Goal: Task Accomplishment & Management: Complete application form

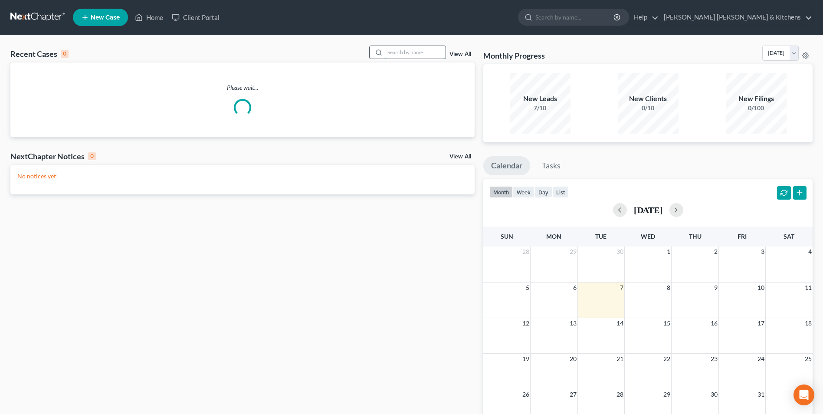
click at [404, 53] on input "search" at bounding box center [415, 52] width 61 height 13
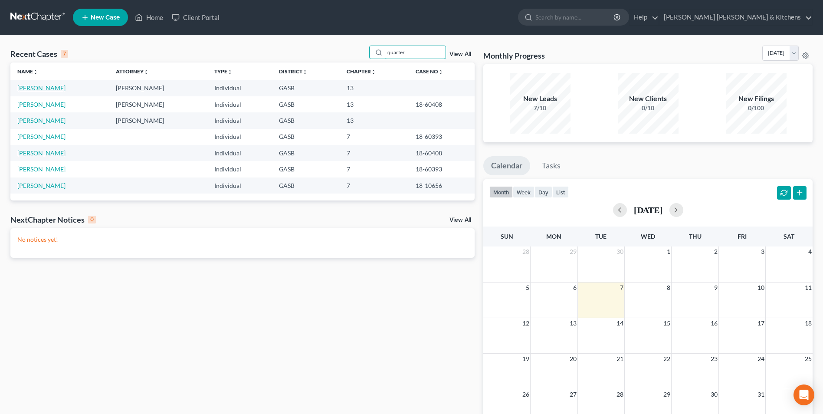
type input "quarter"
click at [48, 86] on link "[PERSON_NAME]" at bounding box center [41, 87] width 48 height 7
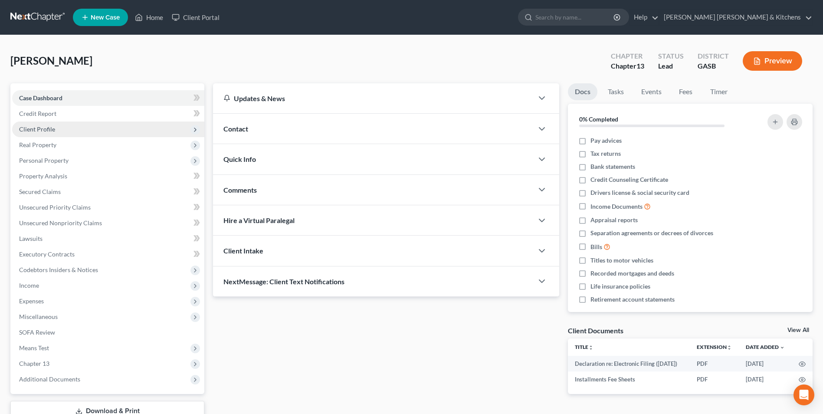
click at [36, 131] on span "Client Profile" at bounding box center [37, 128] width 36 height 7
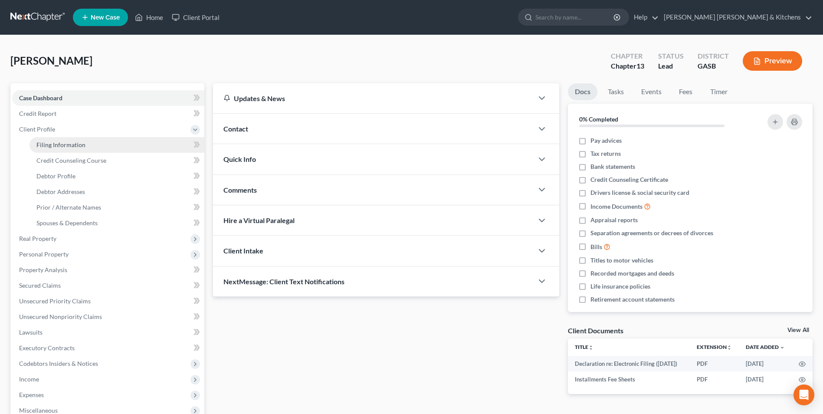
click at [43, 145] on span "Filing Information" at bounding box center [60, 144] width 49 height 7
select select "1"
select select "0"
select select "3"
select select "10"
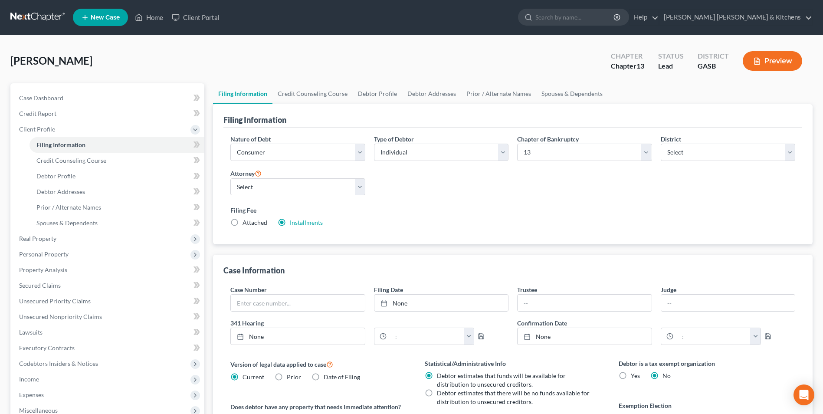
click at [242, 226] on label "Attached" at bounding box center [254, 222] width 25 height 9
click at [246, 224] on input "Attached" at bounding box center [249, 221] width 6 height 6
radio input "true"
radio input "false"
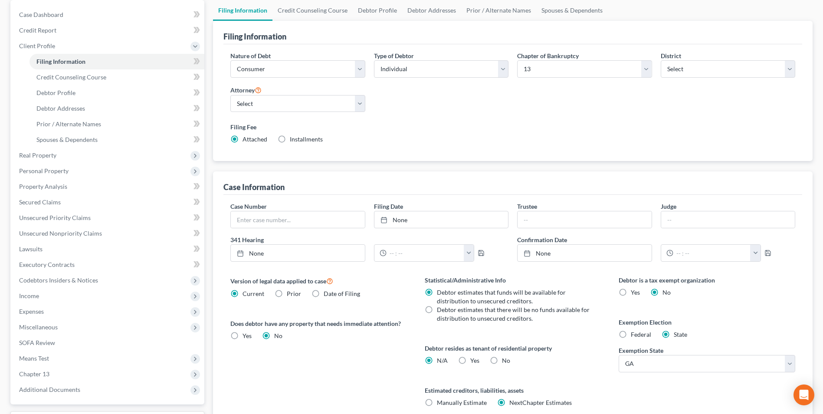
scroll to position [158, 0]
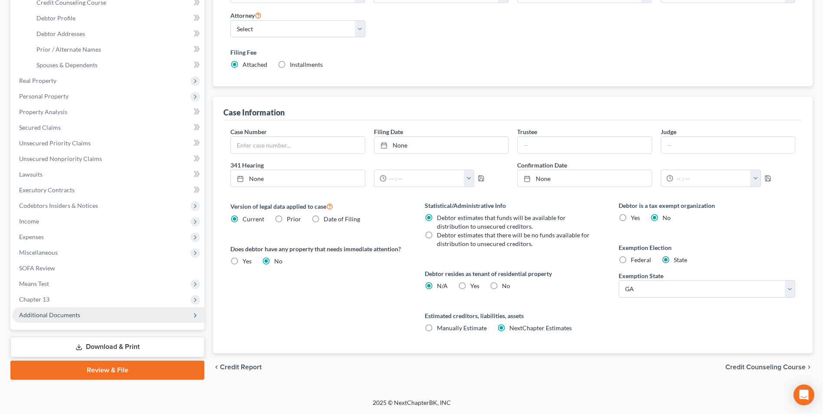
click at [69, 317] on span "Additional Documents" at bounding box center [49, 314] width 61 height 7
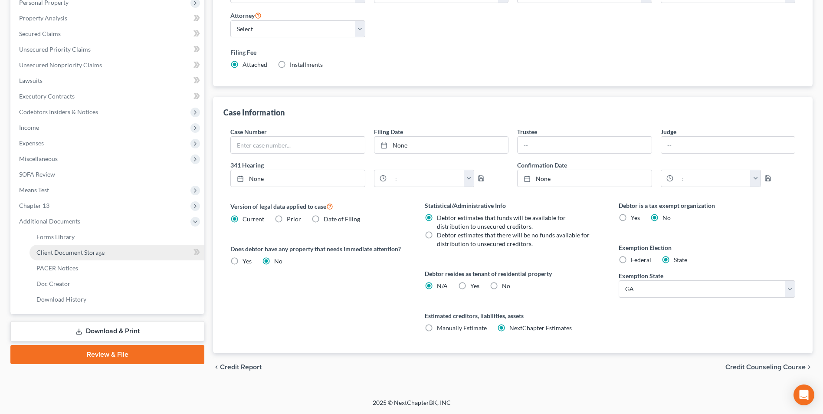
click at [71, 250] on span "Client Document Storage" at bounding box center [70, 252] width 68 height 7
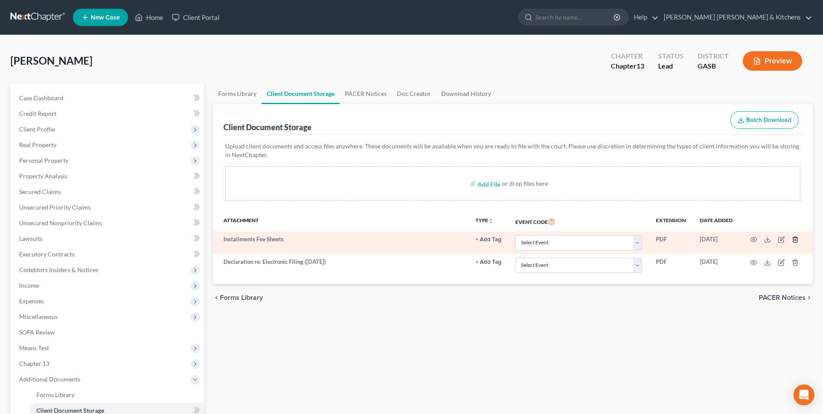
click at [797, 236] on icon "button" at bounding box center [795, 239] width 7 height 7
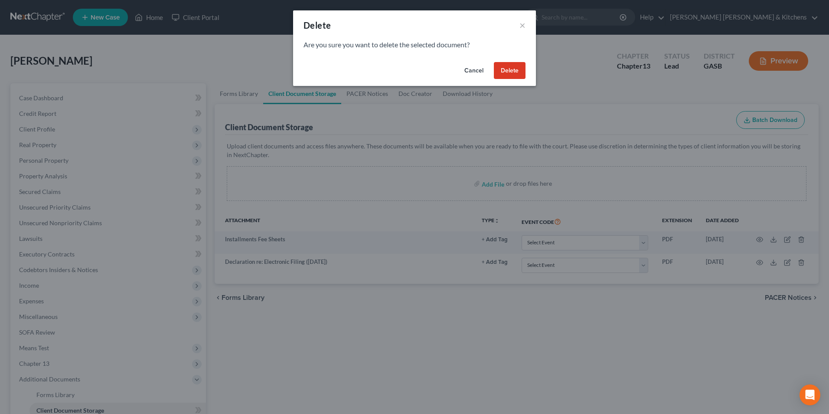
click at [507, 70] on button "Delete" at bounding box center [510, 70] width 32 height 17
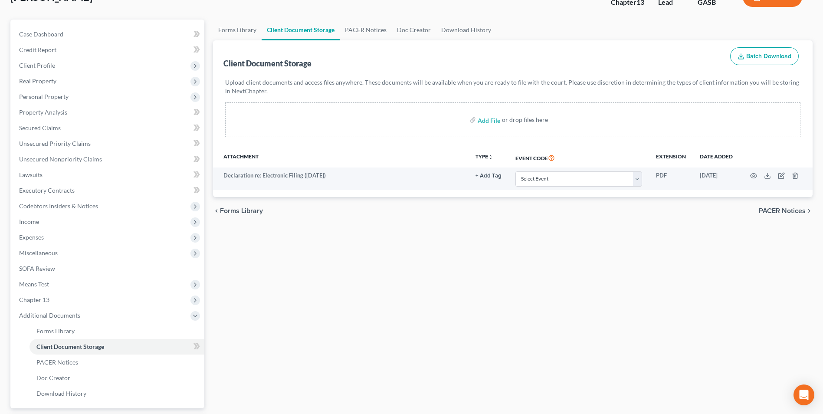
scroll to position [130, 0]
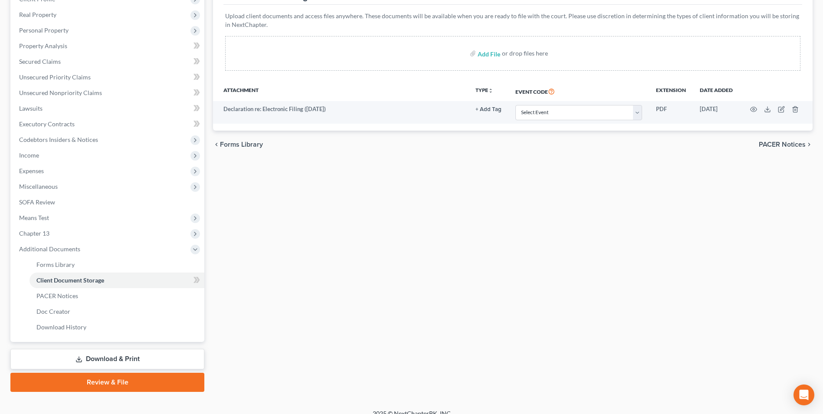
click at [100, 359] on link "Download & Print" at bounding box center [107, 359] width 194 height 20
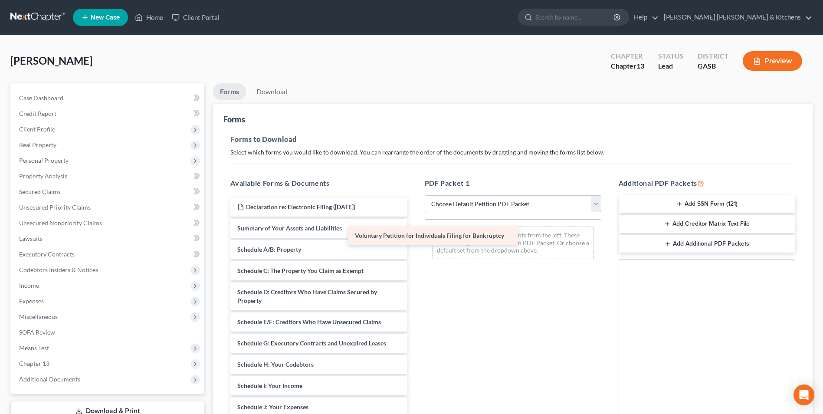
drag, startPoint x: 302, startPoint y: 225, endPoint x: 431, endPoint y: 236, distance: 129.8
click at [414, 236] on div "Voluntary Petition for Individuals Filing for Bankruptcy Declaration re: Electr…" at bounding box center [318, 389] width 190 height 385
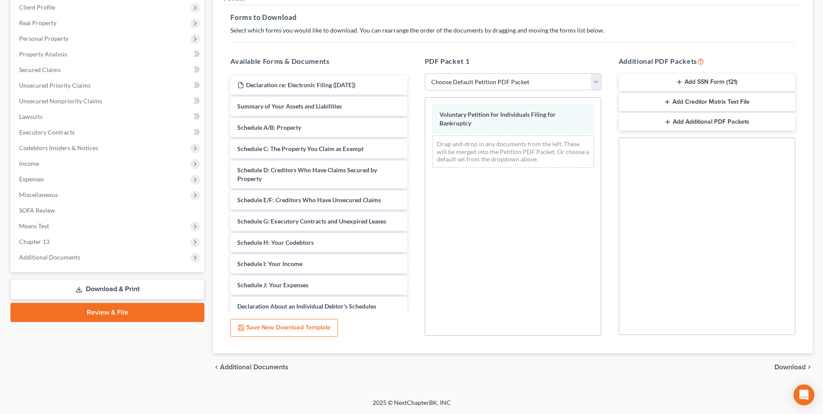
click at [785, 367] on span "Download" at bounding box center [789, 367] width 31 height 7
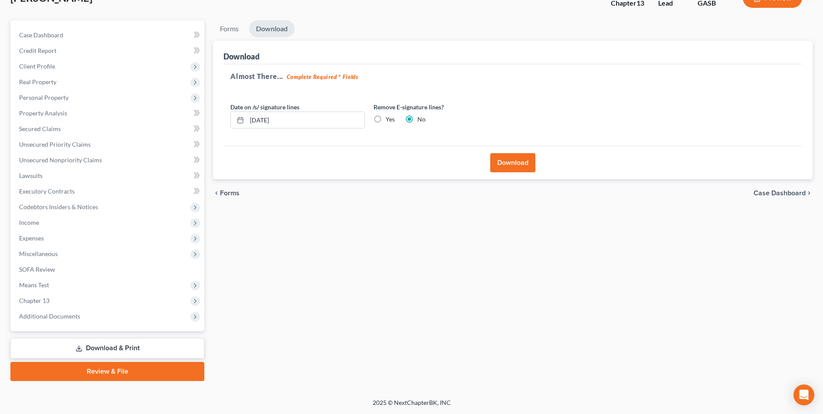
scroll to position [63, 0]
click at [511, 163] on button "Download" at bounding box center [512, 162] width 45 height 19
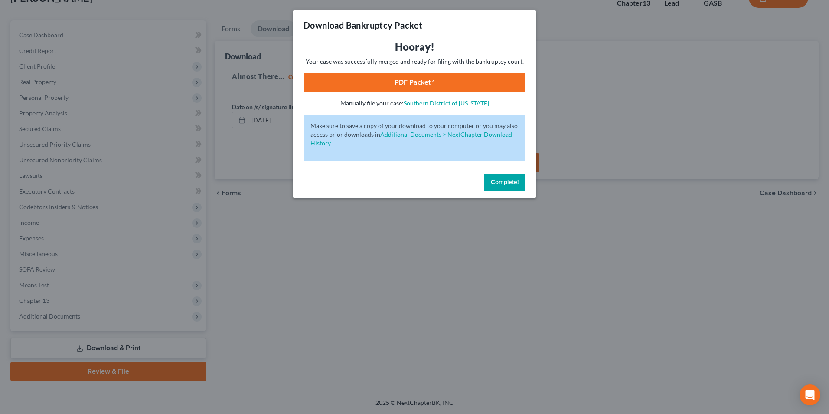
click at [386, 82] on link "PDF Packet 1" at bounding box center [415, 82] width 222 height 19
click at [253, 294] on div "Download Bankruptcy Packet Hooray! Your case was successfully merged and ready …" at bounding box center [414, 207] width 829 height 414
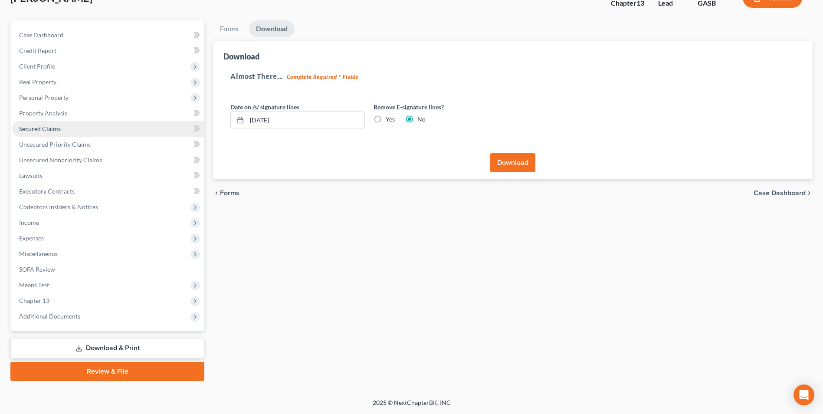
click at [36, 127] on span "Secured Claims" at bounding box center [40, 128] width 42 height 7
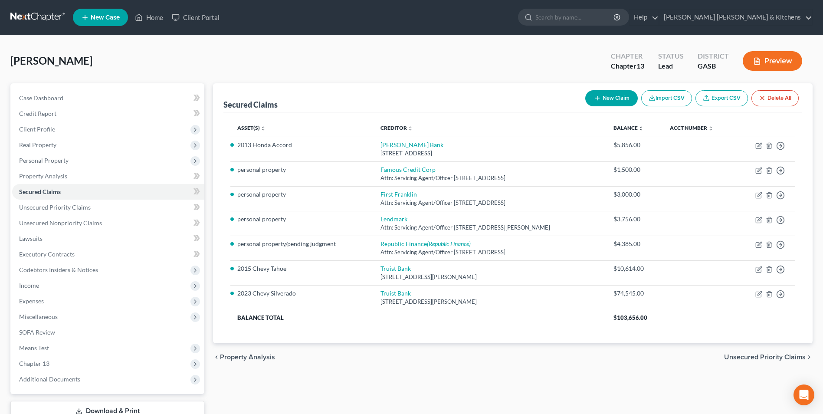
click at [594, 97] on icon "button" at bounding box center [597, 98] width 7 height 7
select select "0"
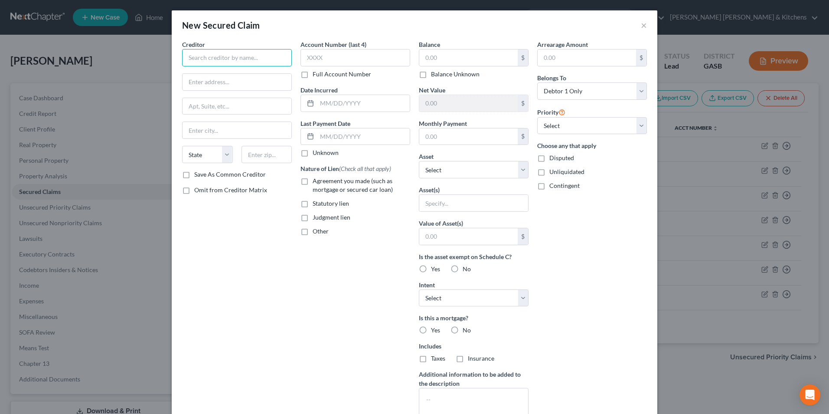
click at [287, 56] on input "text" at bounding box center [237, 57] width 110 height 17
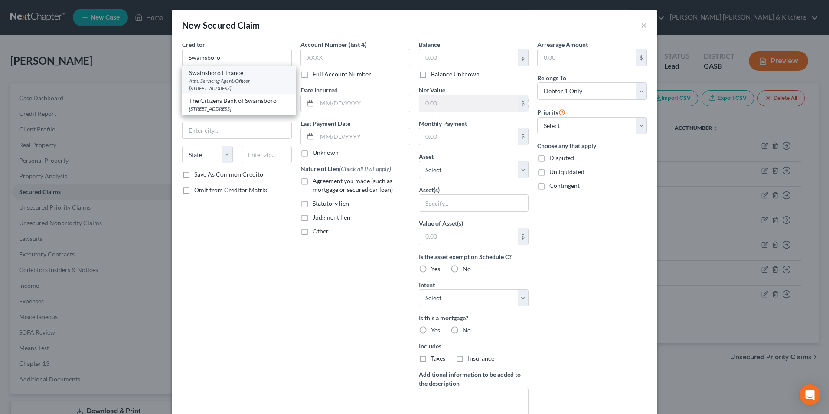
click at [224, 78] on div "Attn: Servicing Agent/Officer [STREET_ADDRESS]" at bounding box center [239, 84] width 100 height 15
type input "Swainsboro Finance"
type input "Attn: Servicing Agent/Officer"
type input "[STREET_ADDRESS]"
type input "Swainsboro"
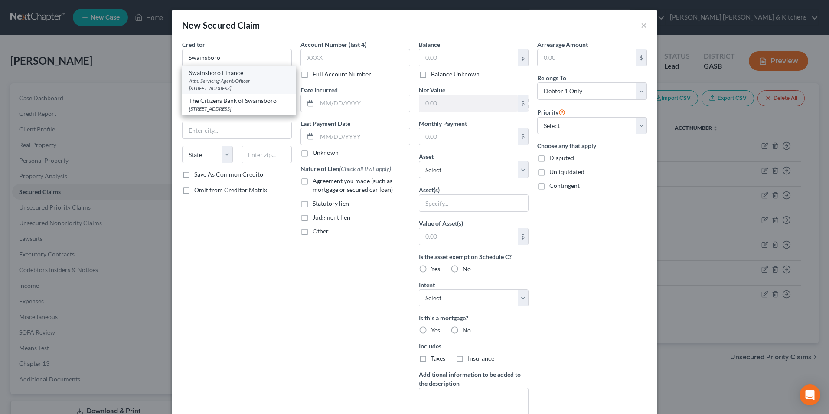
select select "10"
type input "30401"
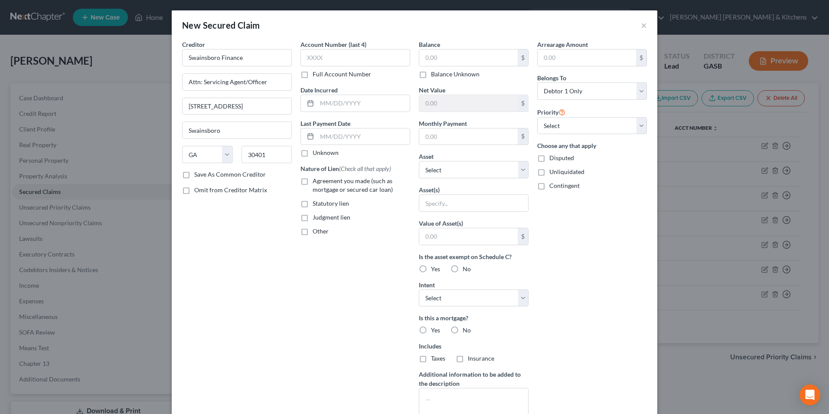
click at [313, 183] on label "Agreement you made (such as mortgage or secured car loan)" at bounding box center [362, 185] width 98 height 17
click at [316, 182] on input "Agreement you made (such as mortgage or secured car loan)" at bounding box center [319, 180] width 6 height 6
checkbox input "true"
click at [455, 64] on input "text" at bounding box center [468, 57] width 98 height 16
type input "437"
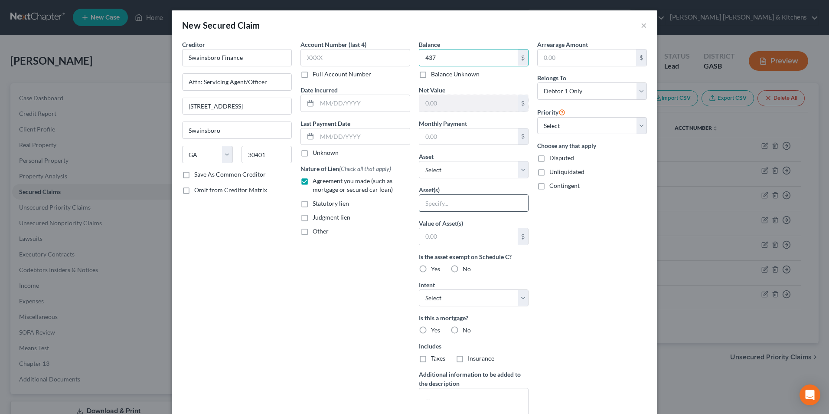
click at [442, 205] on input "text" at bounding box center [473, 203] width 109 height 16
type input "personal property"
type input "6193"
type input "2023"
click at [448, 234] on input "text" at bounding box center [468, 236] width 98 height 16
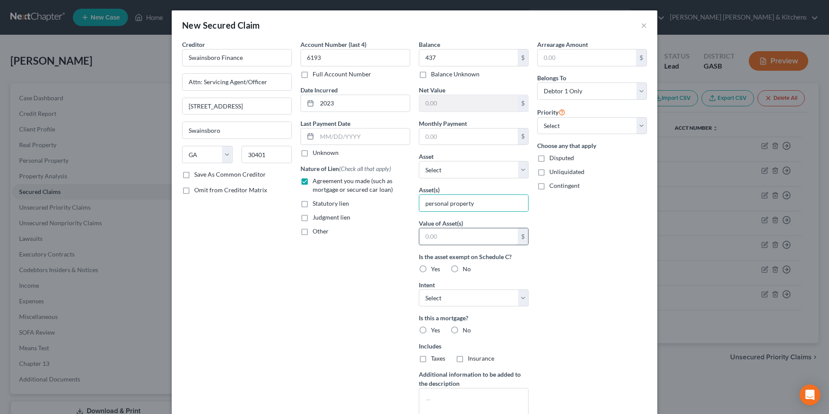
type input "1.00"
click at [550, 160] on label "Disputed" at bounding box center [562, 158] width 25 height 9
click at [553, 159] on input "Disputed" at bounding box center [556, 157] width 6 height 6
checkbox input "true"
drag, startPoint x: 323, startPoint y: 60, endPoint x: 297, endPoint y: 59, distance: 26.5
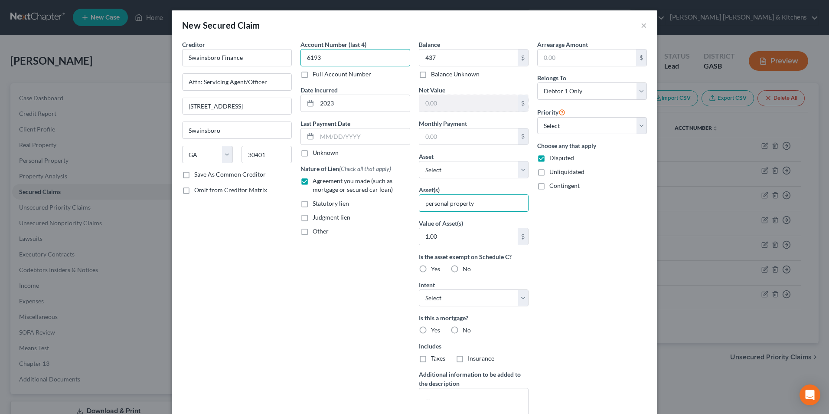
click at [301, 59] on input "6193" at bounding box center [356, 57] width 110 height 17
click at [550, 96] on select "Select Debtor 1 Only Debtor 2 Only Debtor 1 And Debtor 2 Only At Least One Of T…" at bounding box center [592, 90] width 110 height 17
select select "3"
click at [537, 82] on select "Select Debtor 1 Only Debtor 2 Only Debtor 1 And Debtor 2 Only At Least One Of T…" at bounding box center [592, 90] width 110 height 17
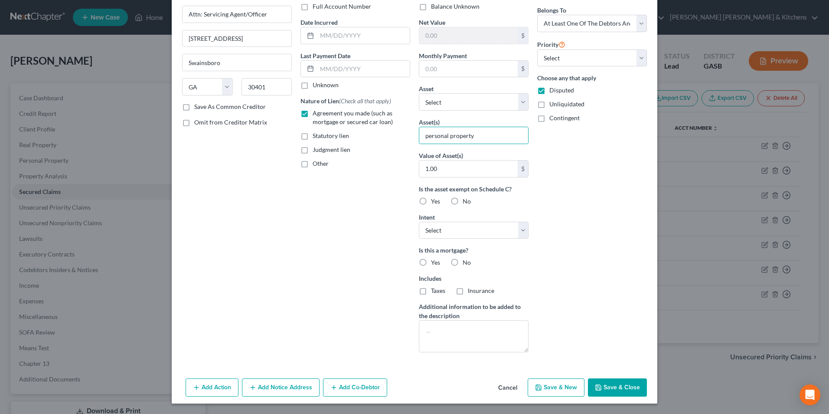
click at [351, 388] on button "Add Co-Debtor" at bounding box center [355, 387] width 64 height 18
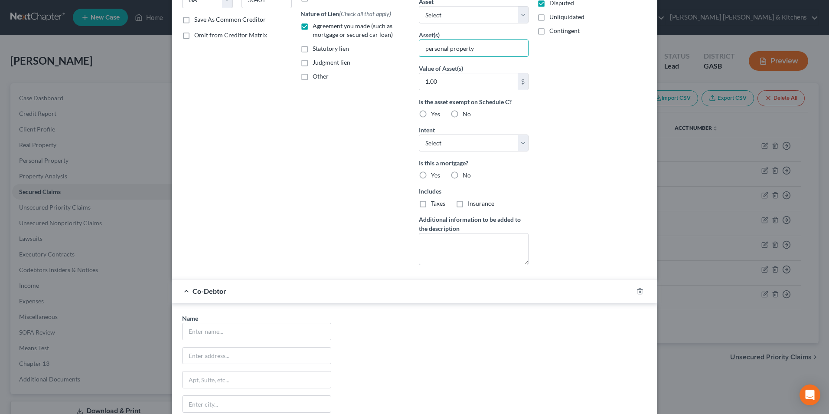
scroll to position [241, 0]
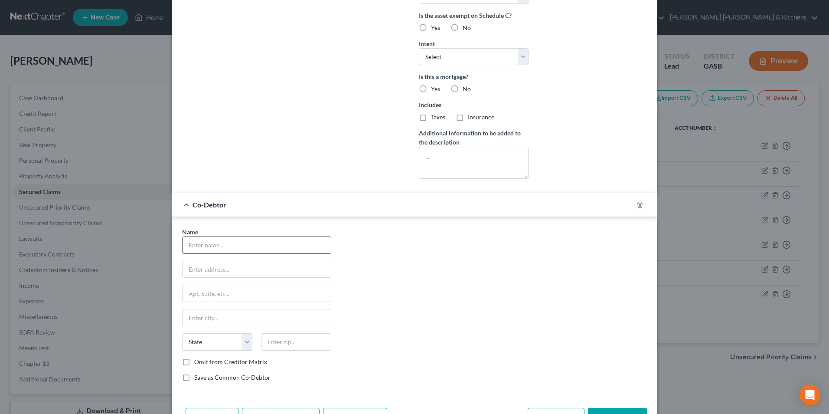
click at [220, 246] on input "text" at bounding box center [257, 245] width 148 height 16
type input "[PERSON_NAME]"
type input "[STREET_ADDRESS]"
type input "30401"
type input "Swainsboro"
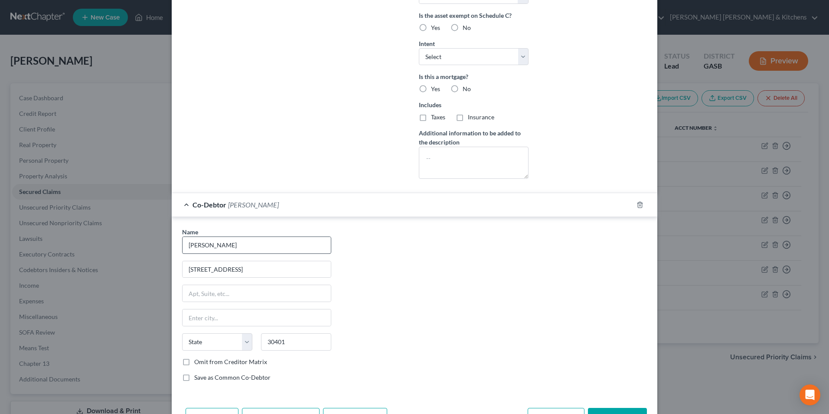
select select "10"
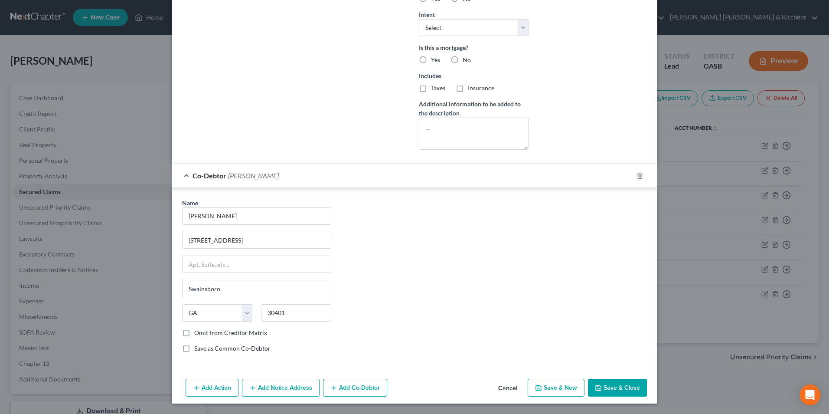
click at [629, 391] on button "Save & Close" at bounding box center [617, 388] width 59 height 18
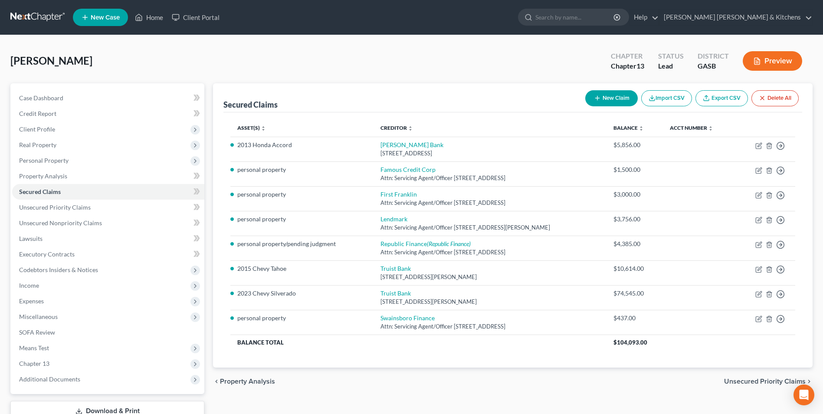
scroll to position [63, 0]
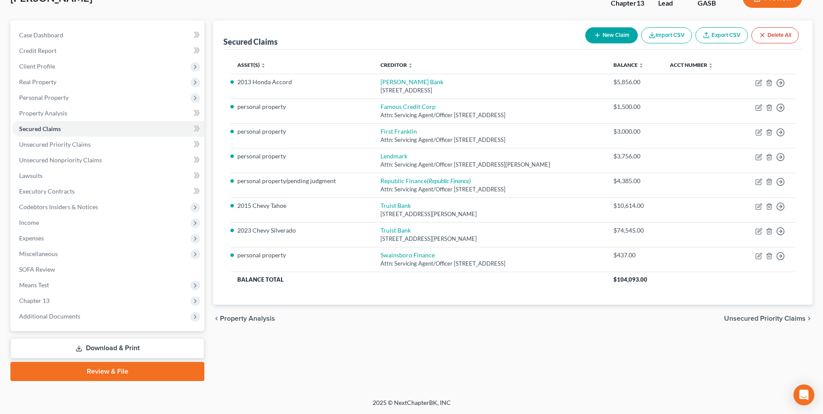
click at [112, 347] on link "Download & Print" at bounding box center [107, 348] width 194 height 20
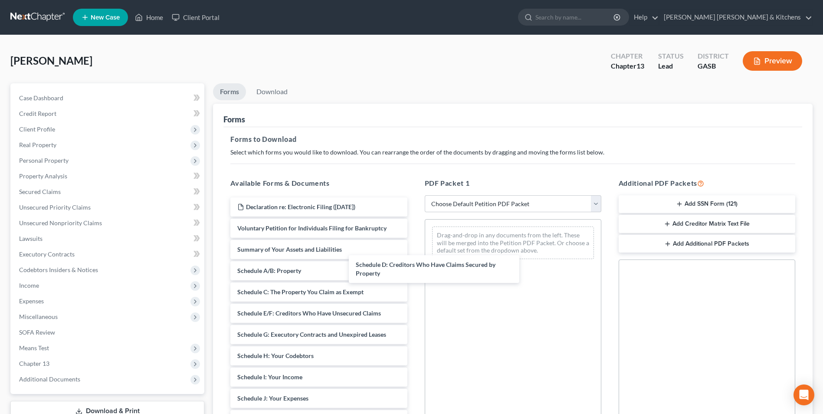
drag, startPoint x: 321, startPoint y: 311, endPoint x: 496, endPoint y: 234, distance: 190.7
click at [414, 237] on div "Schedule D: Creditors Who Have Claims Secured by Property Declaration re: Elect…" at bounding box center [318, 385] width 190 height 377
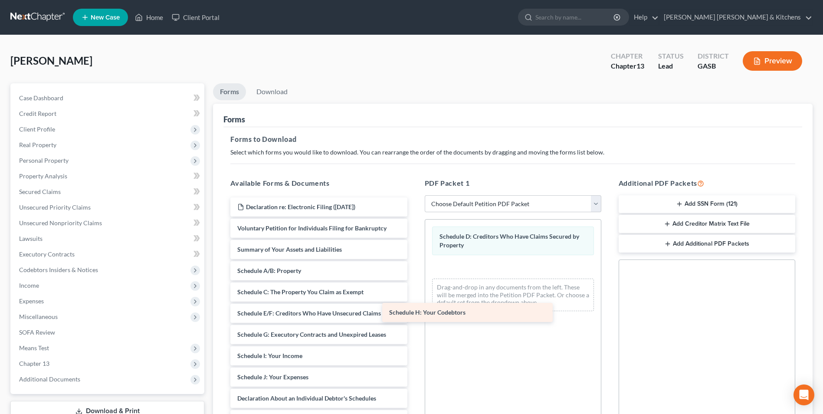
drag, startPoint x: 344, startPoint y: 359, endPoint x: 563, endPoint y: 271, distance: 235.9
click at [414, 271] on div "Schedule H: Your Codebtors Declaration re: Electronic Filing ([DATE]) Voluntary…" at bounding box center [318, 374] width 190 height 355
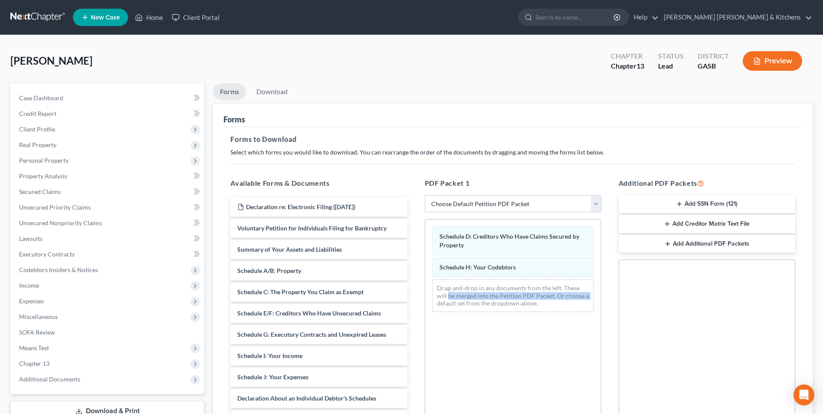
drag, startPoint x: 416, startPoint y: 295, endPoint x: 418, endPoint y: 375, distance: 79.4
click at [418, 374] on div "PDF Packet 1 Choose Default Petition PDF Packet Complete Bankruptcy Petition (a…" at bounding box center [513, 318] width 194 height 294
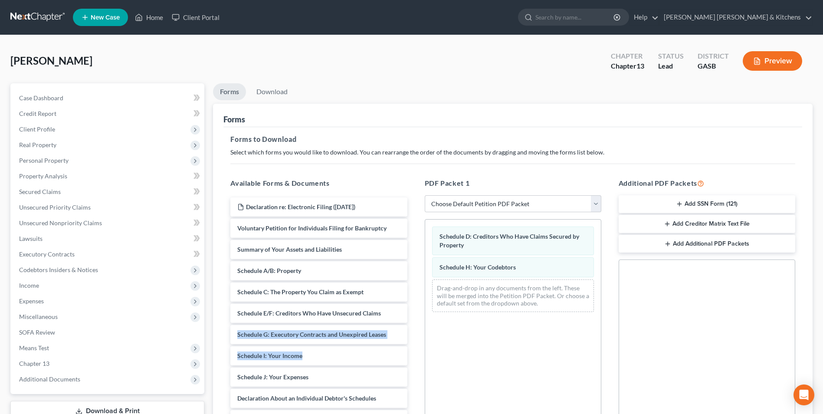
drag, startPoint x: 406, startPoint y: 310, endPoint x: 406, endPoint y: 347, distance: 36.9
click at [406, 347] on div "Declaration re: Electronic Filing ([DATE]) Voluntary Petition for Individuals F…" at bounding box center [318, 374] width 190 height 355
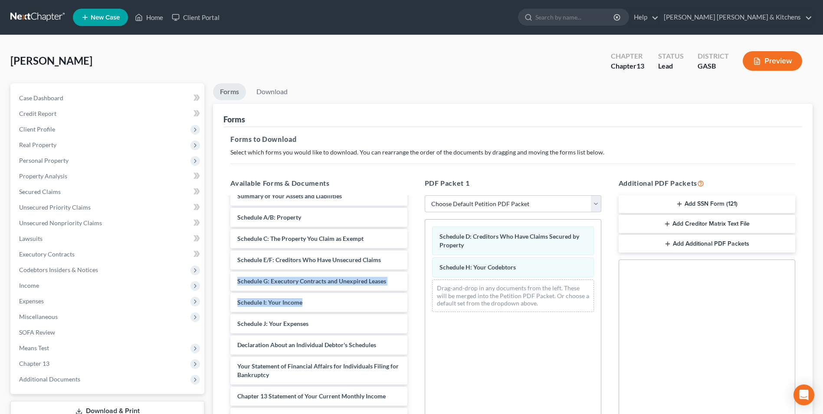
scroll to position [121, 0]
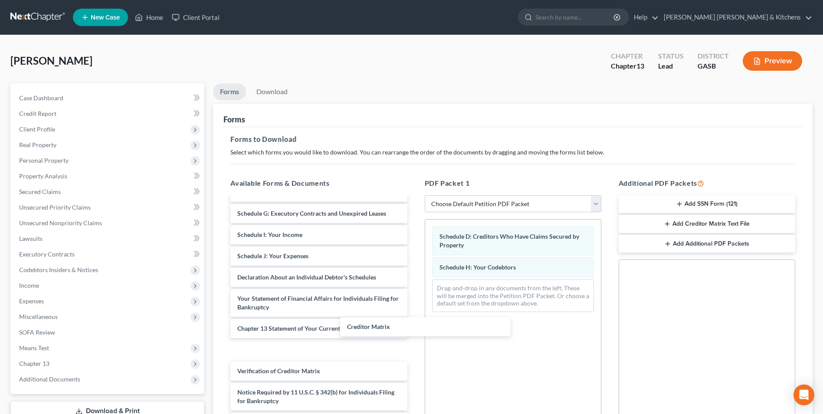
drag, startPoint x: 266, startPoint y: 353, endPoint x: 496, endPoint y: 301, distance: 235.7
click at [414, 302] on div "Creditor Matrix Declaration re: Electronic Filing ([DATE]) Voluntary Petition f…" at bounding box center [318, 253] width 190 height 355
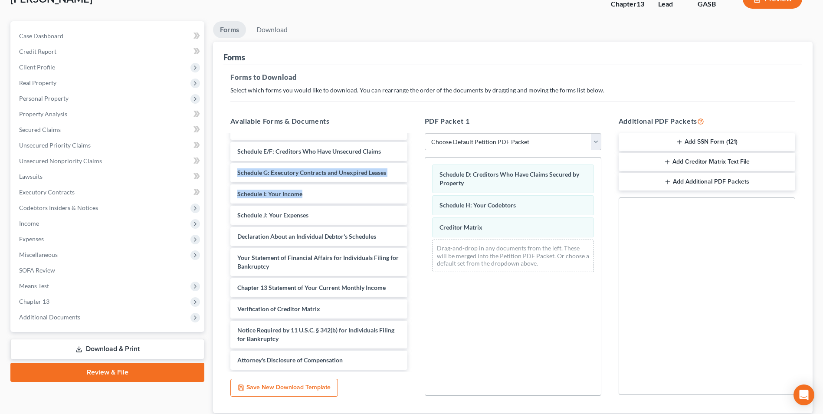
scroll to position [122, 0]
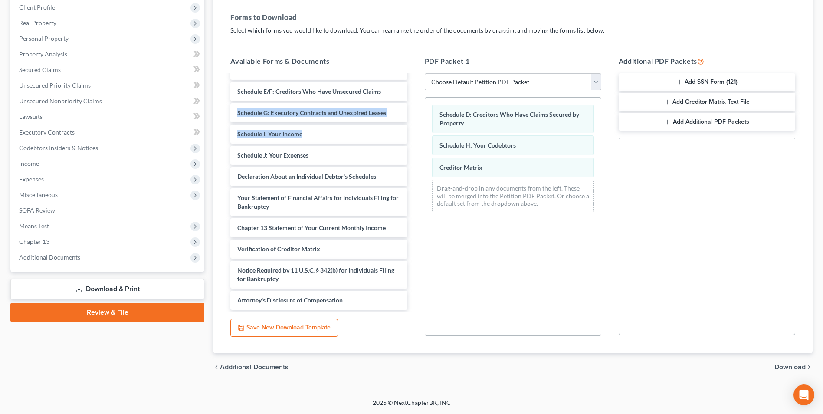
click at [791, 365] on span "Download" at bounding box center [789, 367] width 31 height 7
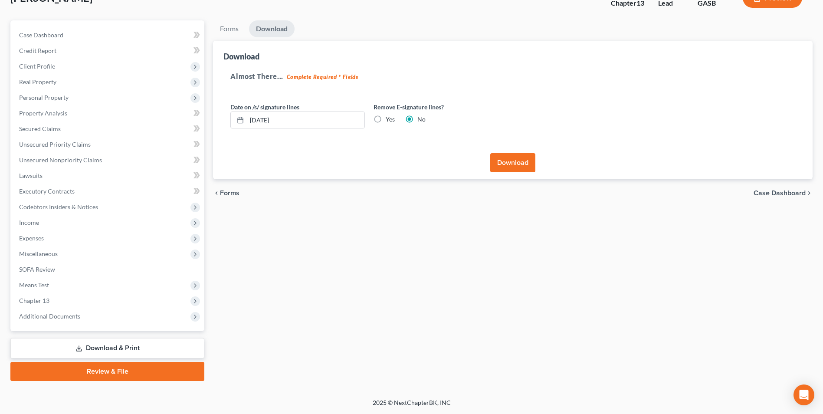
scroll to position [63, 0]
click at [510, 157] on button "Download" at bounding box center [512, 162] width 45 height 19
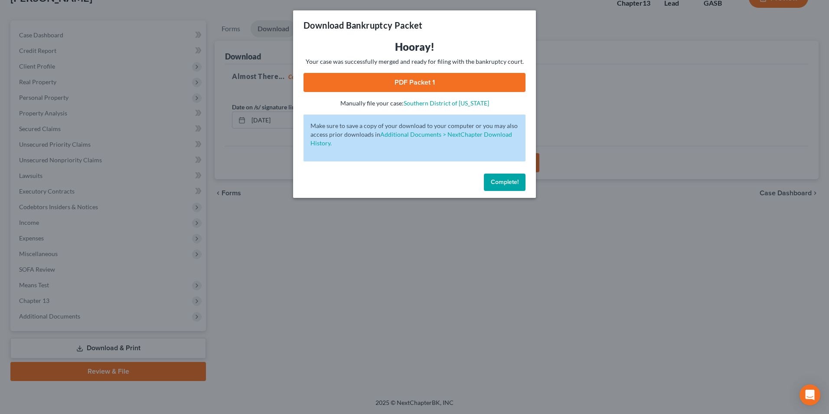
click at [358, 83] on link "PDF Packet 1" at bounding box center [415, 82] width 222 height 19
click at [278, 303] on div "Download Bankruptcy Packet Hooray! Your case was successfully merged and ready …" at bounding box center [414, 207] width 829 height 414
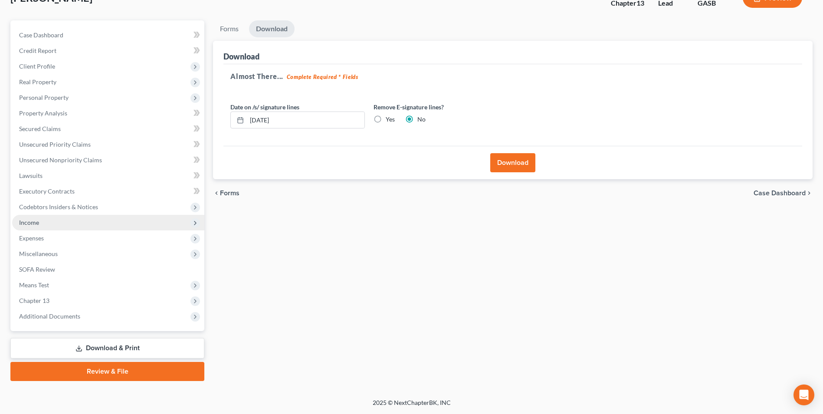
click at [35, 222] on span "Income" at bounding box center [29, 222] width 20 height 7
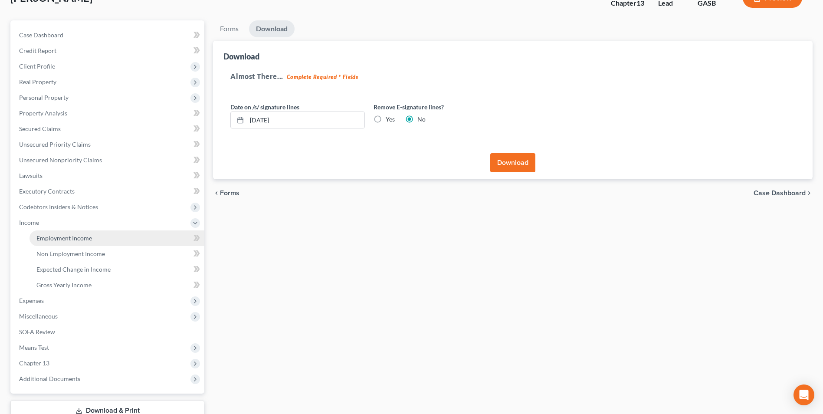
click at [43, 237] on span "Employment Income" at bounding box center [64, 237] width 56 height 7
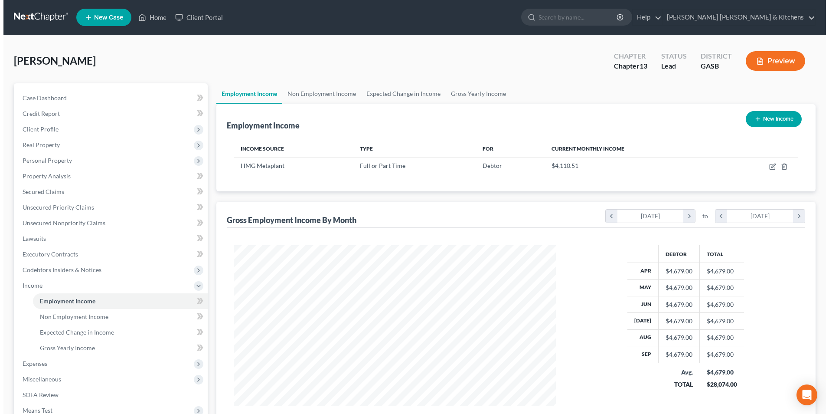
scroll to position [161, 339]
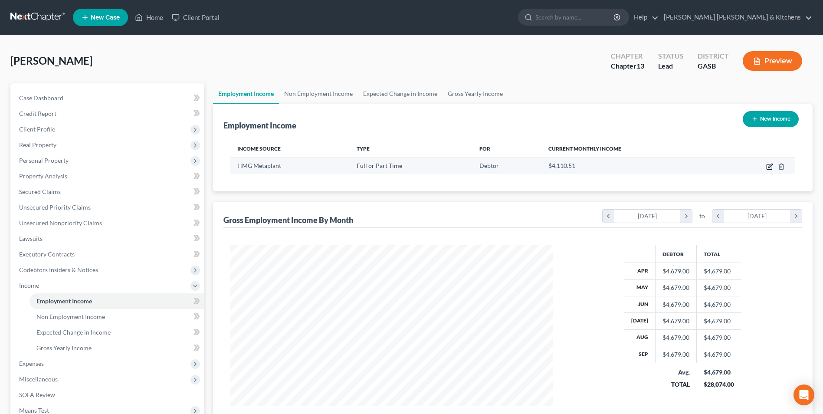
click at [768, 167] on icon "button" at bounding box center [769, 166] width 7 height 7
select select "0"
select select "10"
select select "0"
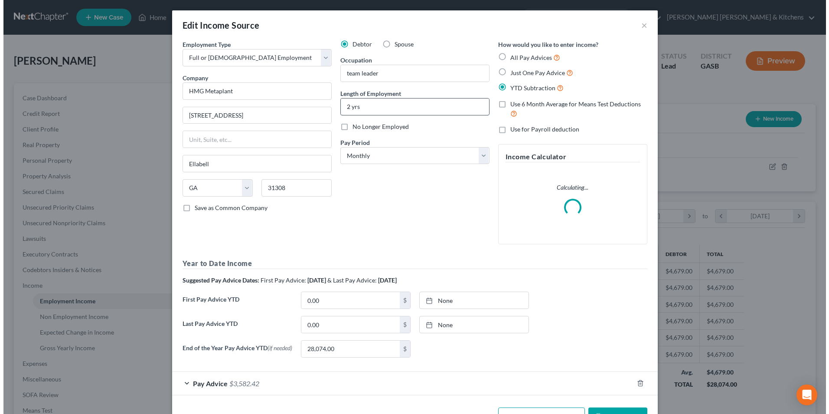
scroll to position [162, 343]
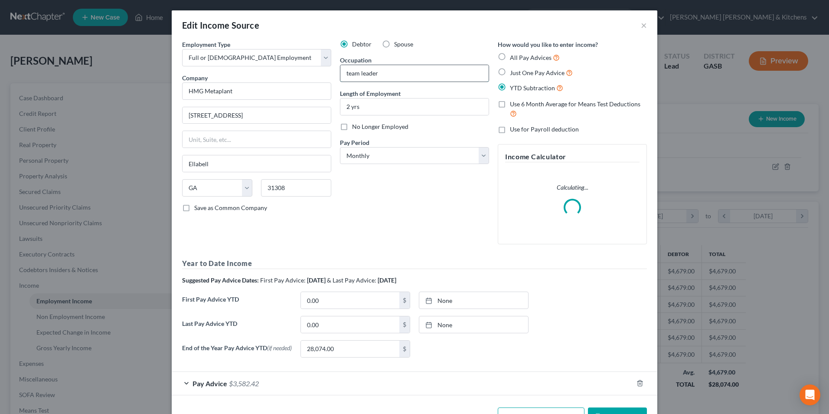
drag, startPoint x: 359, startPoint y: 75, endPoint x: 381, endPoint y: 75, distance: 22.1
click at [381, 75] on input "team leader" at bounding box center [415, 73] width 148 height 16
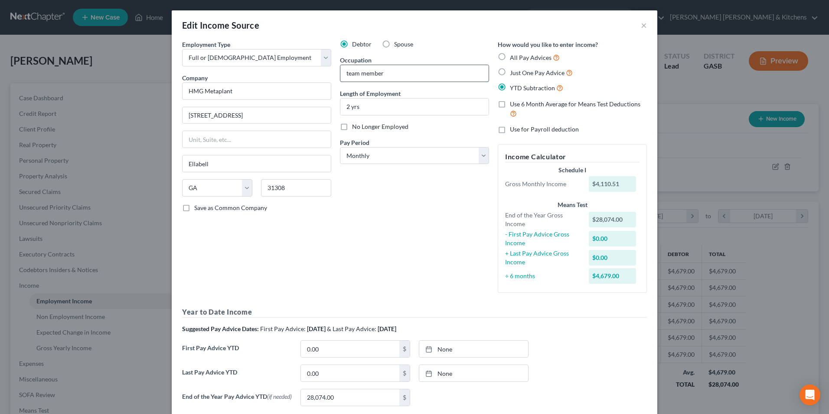
type input "team member"
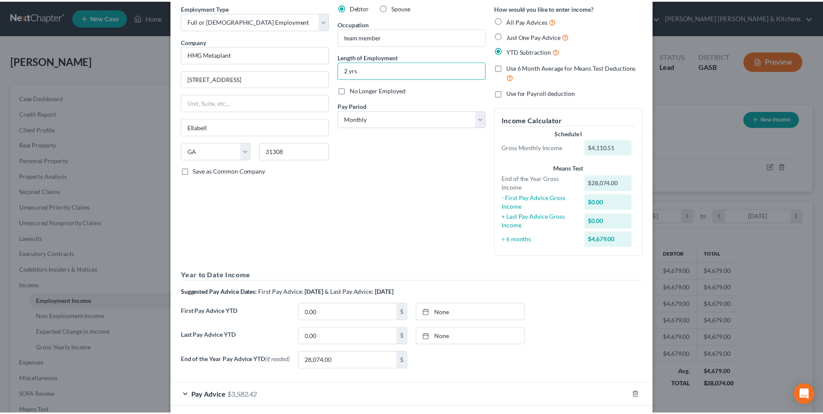
scroll to position [79, 0]
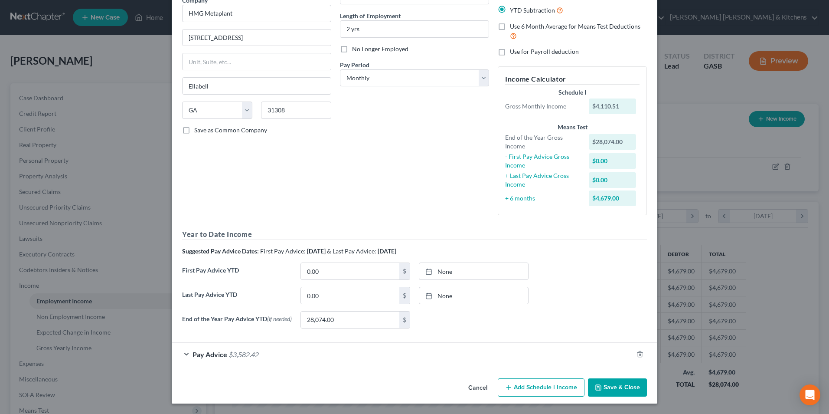
click at [628, 385] on button "Save & Close" at bounding box center [617, 387] width 59 height 18
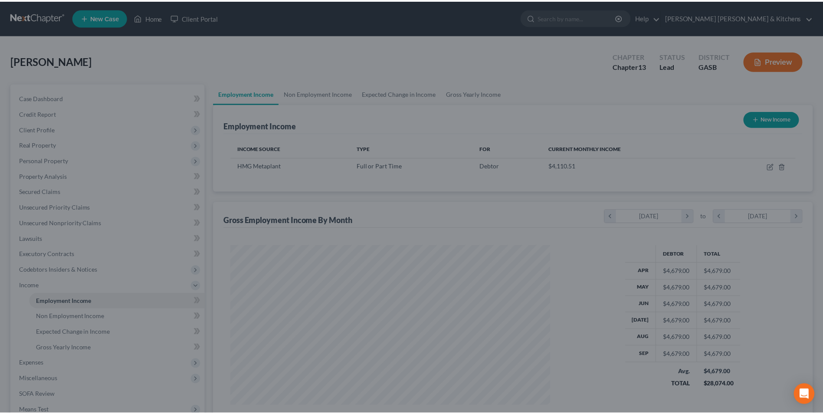
scroll to position [433613, 433434]
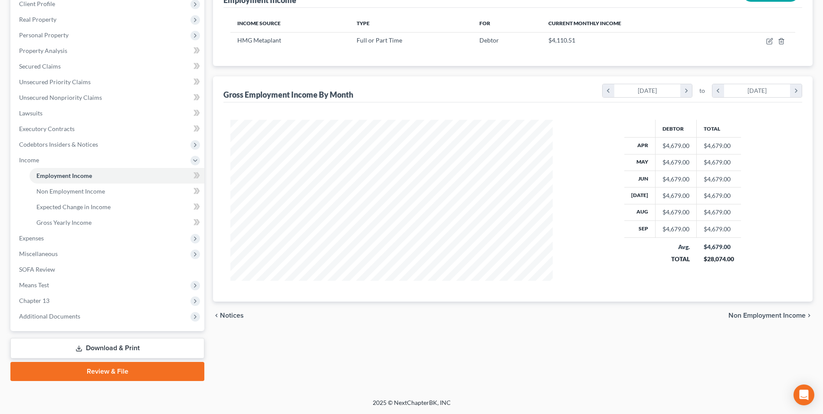
click at [123, 350] on link "Download & Print" at bounding box center [107, 348] width 194 height 20
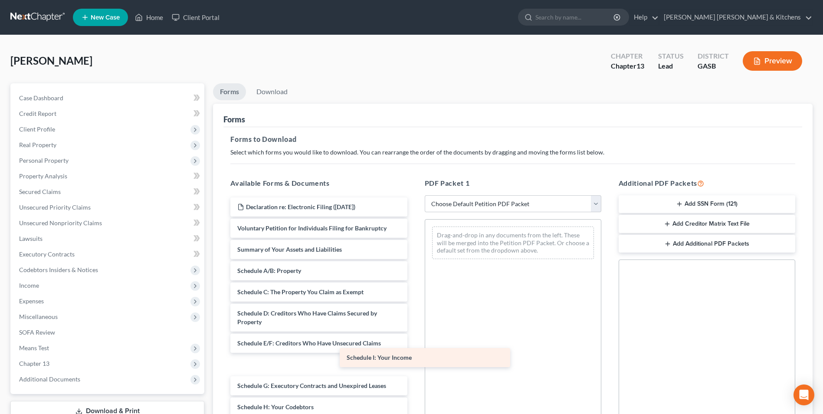
drag, startPoint x: 324, startPoint y: 402, endPoint x: 516, endPoint y: 254, distance: 242.8
click at [414, 258] on div "Schedule I: Your Income Declaration re: Electronic Filing ([DATE]) Voluntary Pe…" at bounding box center [318, 400] width 190 height 406
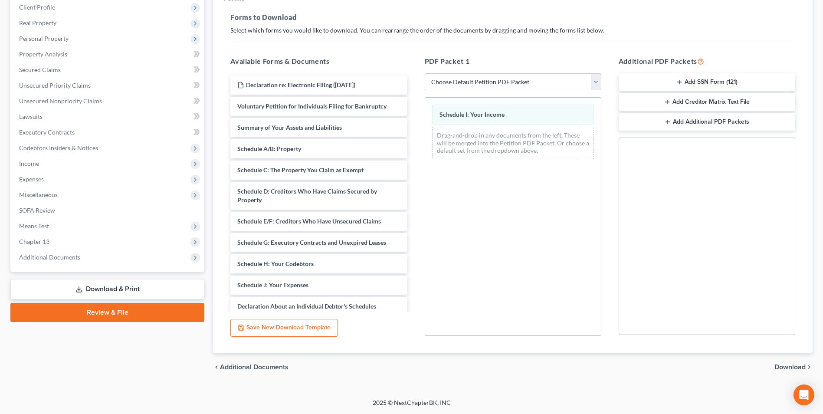
click at [787, 367] on span "Download" at bounding box center [789, 367] width 31 height 7
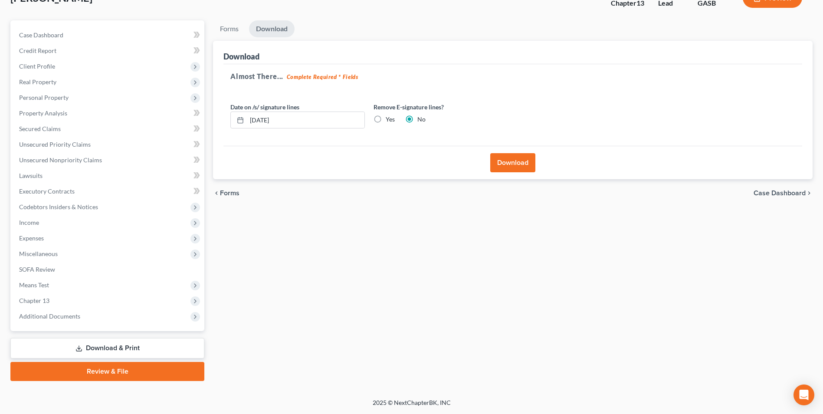
scroll to position [63, 0]
click at [514, 160] on button "Download" at bounding box center [512, 162] width 45 height 19
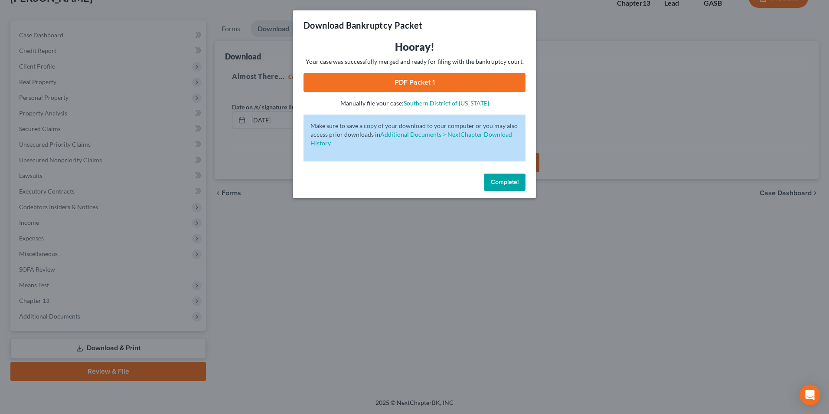
click at [409, 81] on link "PDF Packet 1" at bounding box center [415, 82] width 222 height 19
click at [492, 387] on div "Download Bankruptcy Packet Hooray! Your case was successfully merged and ready …" at bounding box center [414, 207] width 829 height 414
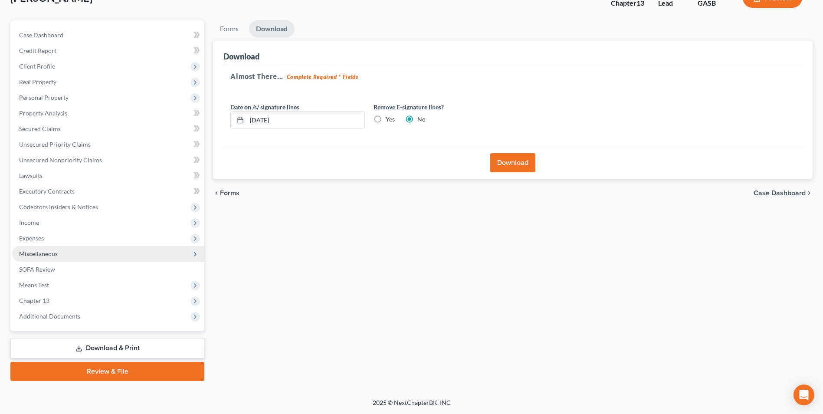
click at [45, 252] on span "Miscellaneous" at bounding box center [38, 253] width 39 height 7
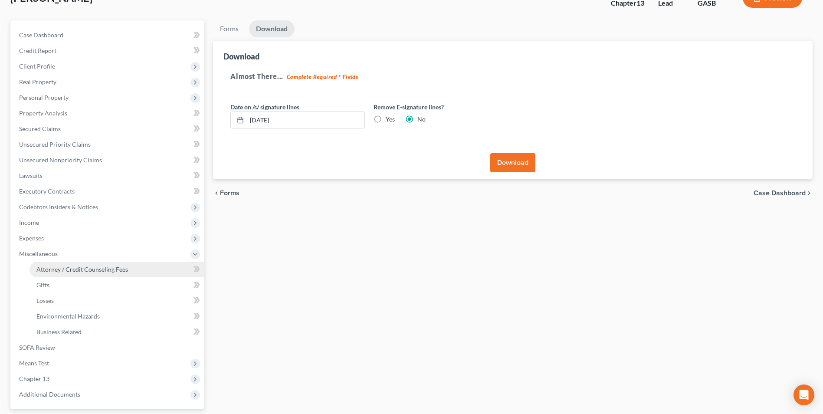
click at [48, 270] on span "Attorney / Credit Counseling Fees" at bounding box center [82, 268] width 92 height 7
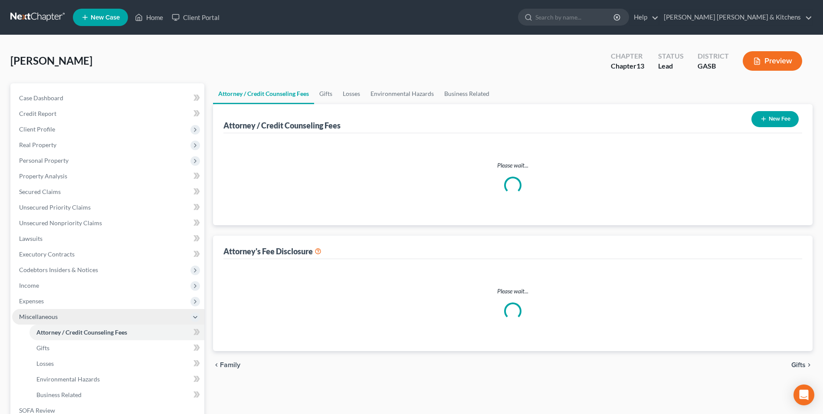
select select "0"
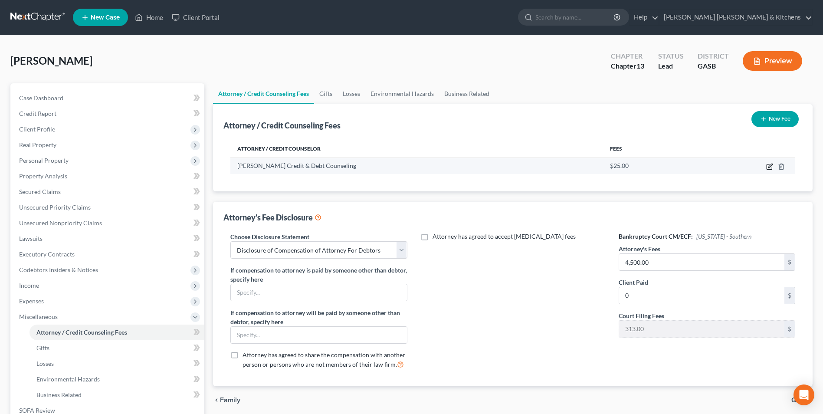
click at [766, 167] on icon "button" at bounding box center [769, 166] width 7 height 7
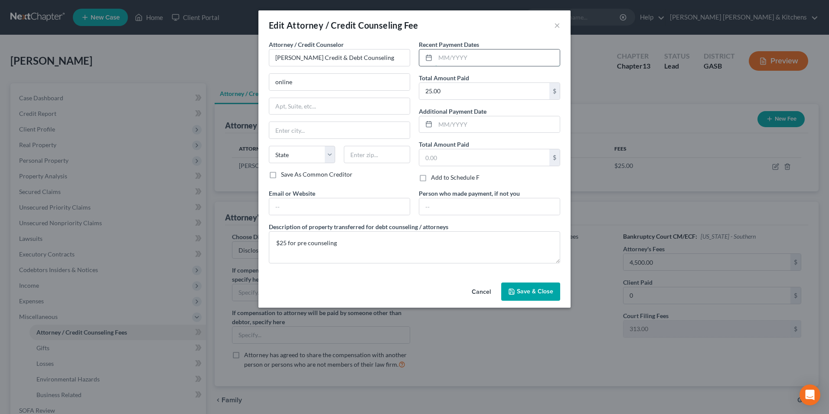
click at [488, 65] on input "text" at bounding box center [498, 57] width 124 height 16
type input "[DATE]"
click at [529, 292] on span "Save & Close" at bounding box center [535, 291] width 36 height 7
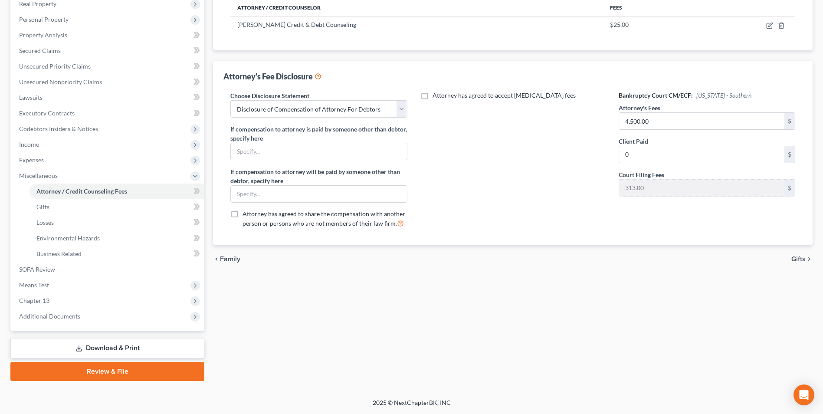
click at [117, 346] on link "Download & Print" at bounding box center [107, 348] width 194 height 20
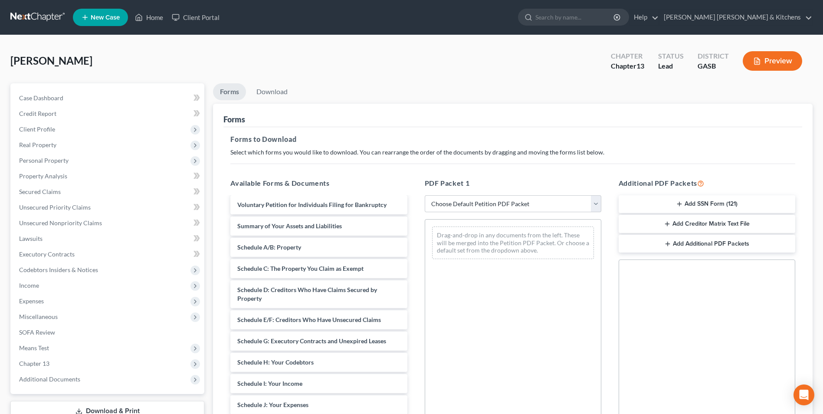
scroll to position [43, 0]
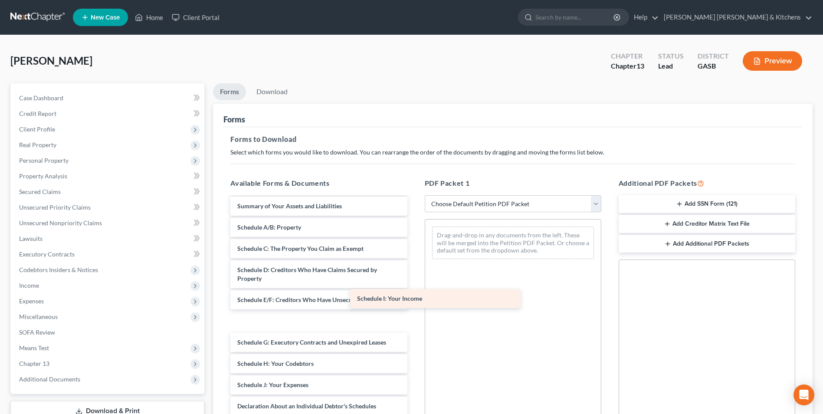
drag, startPoint x: 272, startPoint y: 367, endPoint x: 434, endPoint y: 266, distance: 191.0
click at [414, 278] on div "Schedule I: Your Income Declaration re: Electronic Filing ([DATE]) Voluntary Pe…" at bounding box center [318, 357] width 190 height 406
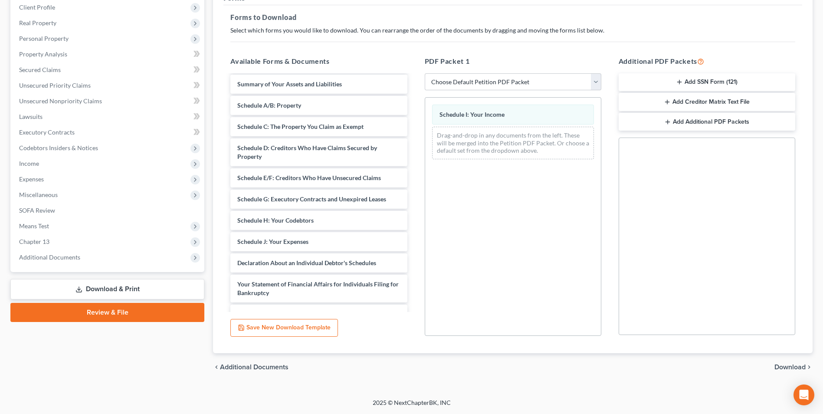
click at [787, 367] on span "Download" at bounding box center [789, 367] width 31 height 7
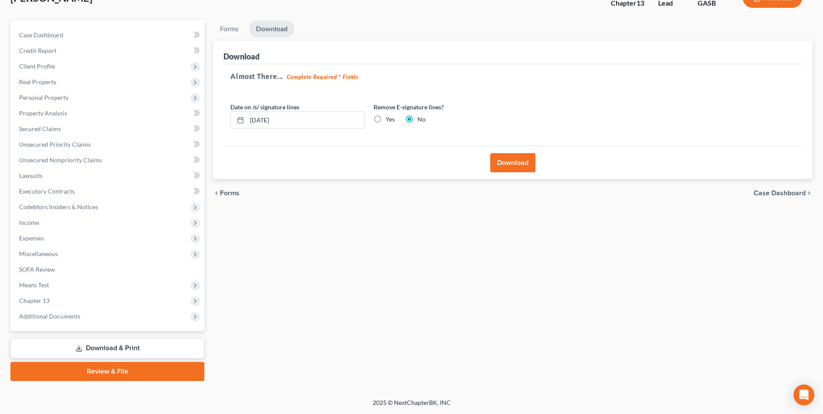
click at [525, 157] on button "Download" at bounding box center [512, 162] width 45 height 19
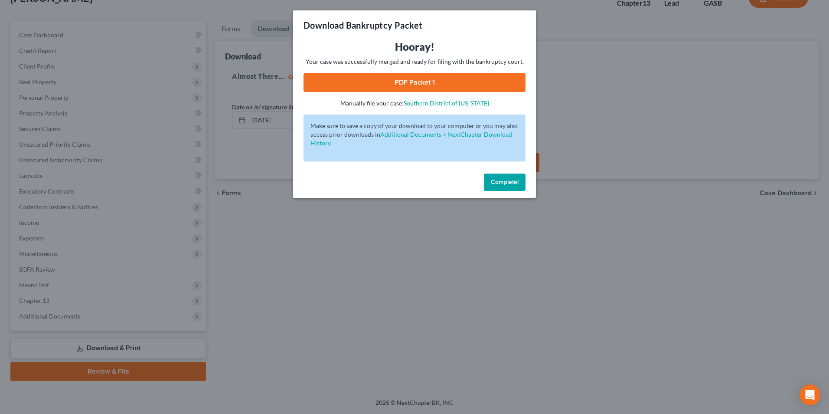
click at [425, 80] on link "PDF Packet 1" at bounding box center [415, 82] width 222 height 19
click at [358, 282] on div "Download Bankruptcy Packet Hooray! Your case was successfully merged and ready …" at bounding box center [414, 207] width 829 height 414
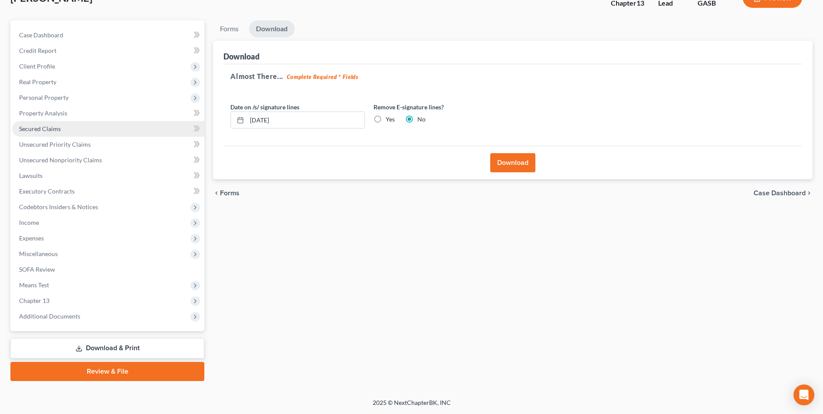
click at [62, 129] on link "Secured Claims" at bounding box center [108, 129] width 192 height 16
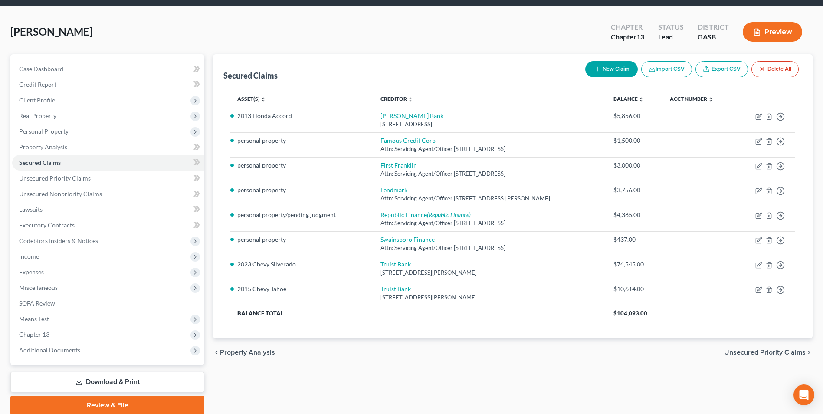
scroll to position [63, 0]
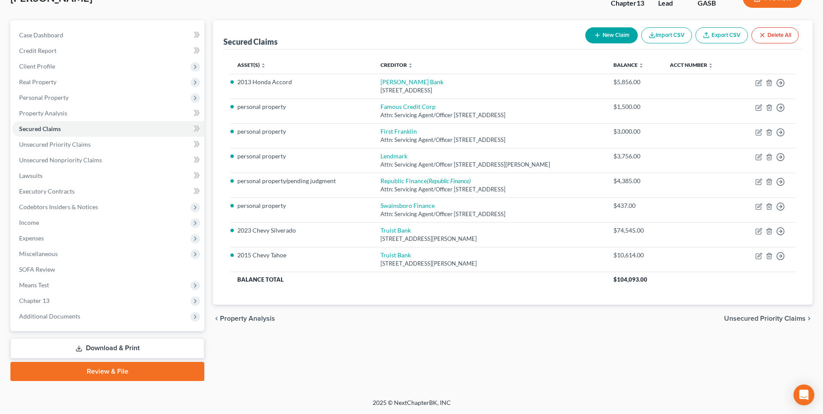
click at [110, 346] on link "Download & Print" at bounding box center [107, 348] width 194 height 20
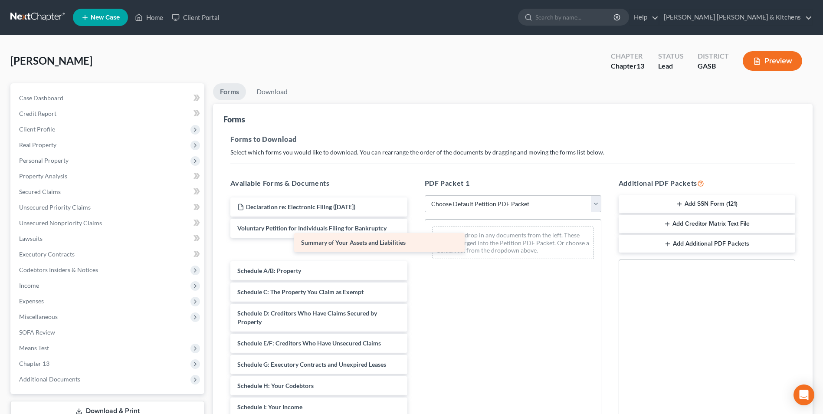
drag, startPoint x: 322, startPoint y: 250, endPoint x: 441, endPoint y: 242, distance: 119.1
click at [414, 243] on div "Summary of Your Assets and Liabilities Declaration re: Electronic Filing ([DATE…" at bounding box center [318, 400] width 190 height 406
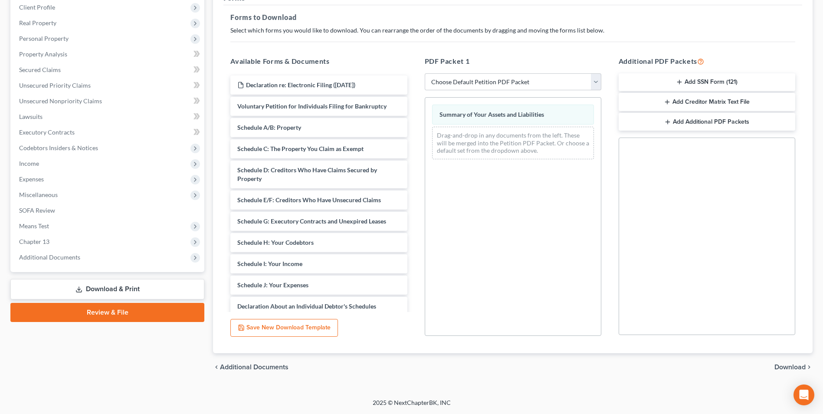
click at [787, 365] on span "Download" at bounding box center [789, 367] width 31 height 7
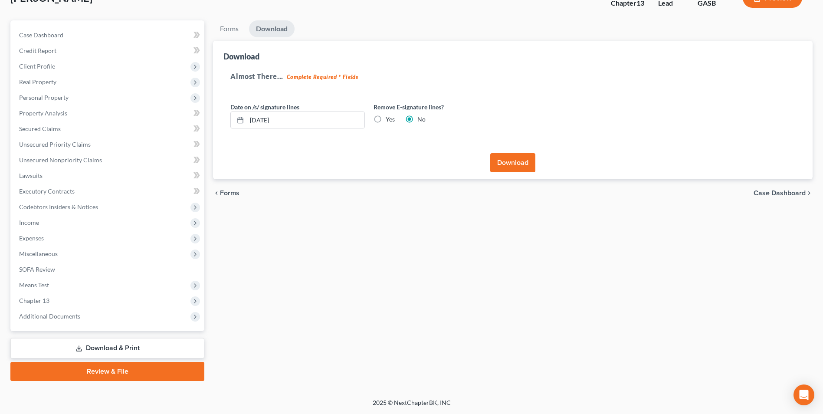
scroll to position [63, 0]
click at [516, 167] on button "Download" at bounding box center [512, 162] width 45 height 19
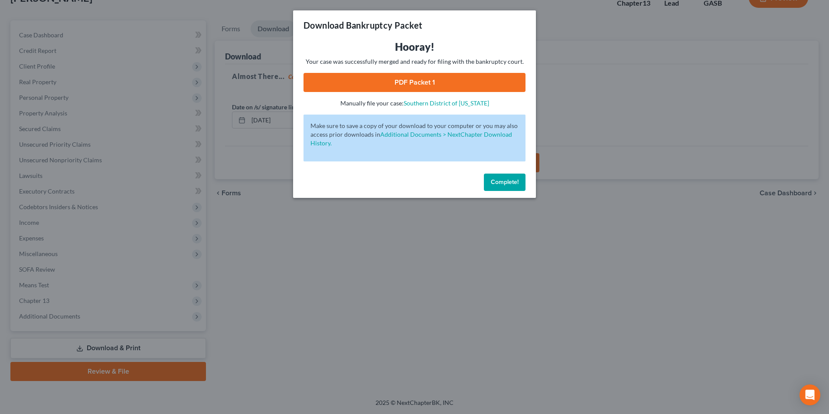
click at [408, 83] on link "PDF Packet 1" at bounding box center [415, 82] width 222 height 19
click at [293, 268] on div "Download Bankruptcy Packet Hooray! Your case was successfully merged and ready …" at bounding box center [414, 207] width 829 height 414
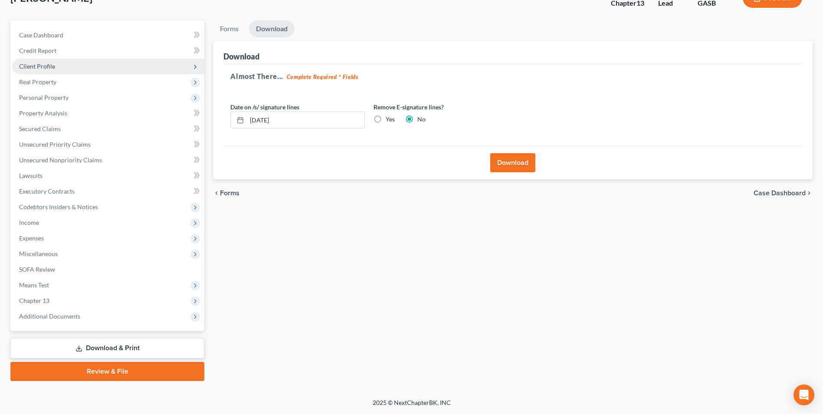
click at [30, 68] on span "Client Profile" at bounding box center [37, 65] width 36 height 7
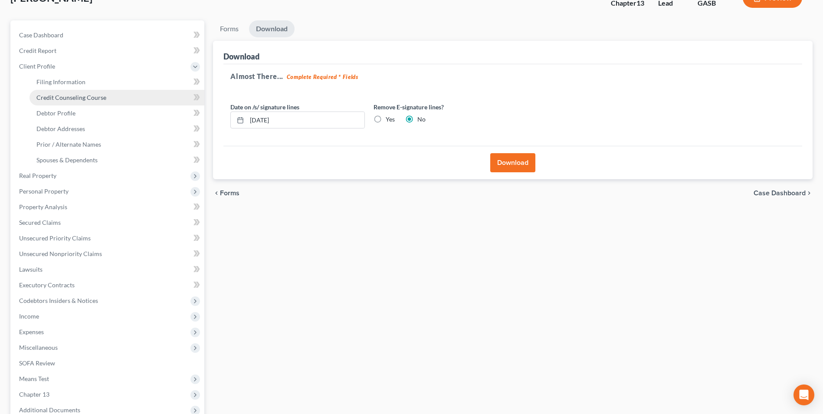
click at [46, 94] on span "Credit Counseling Course" at bounding box center [71, 97] width 70 height 7
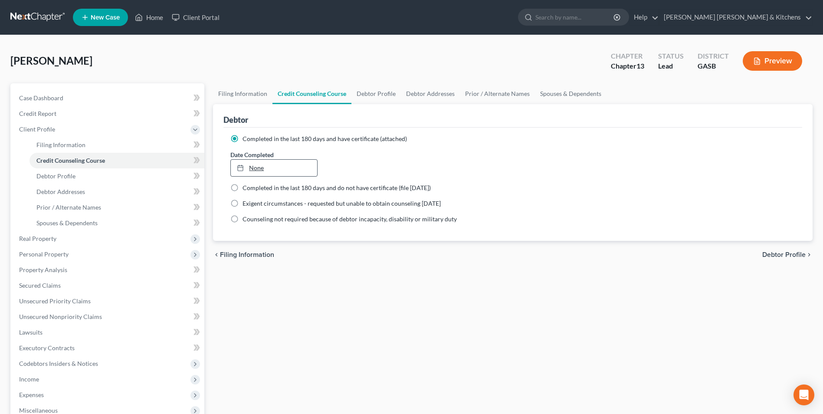
type input "[DATE]"
click at [252, 173] on link "None" at bounding box center [274, 168] width 86 height 16
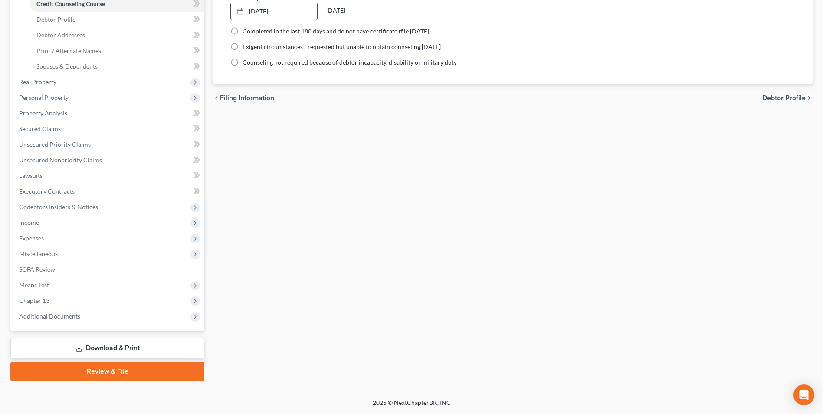
click at [95, 348] on link "Download & Print" at bounding box center [107, 348] width 194 height 20
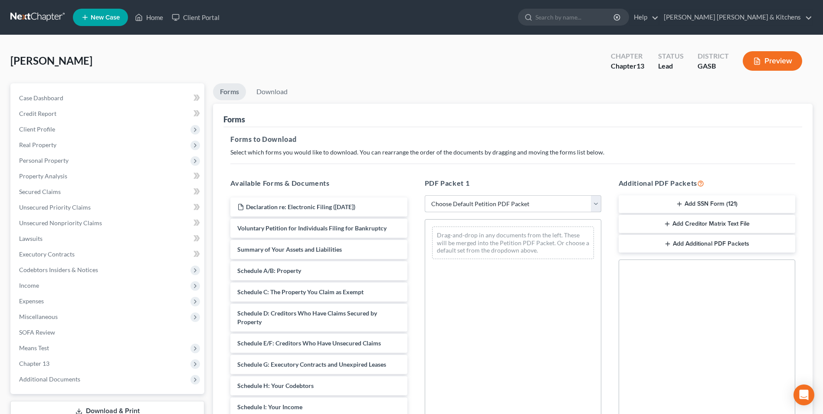
click at [480, 208] on select "Choose Default Petition PDF Packet Complete Bankruptcy Petition (all forms and …" at bounding box center [513, 203] width 177 height 17
select select "0"
click at [425, 195] on select "Choose Default Petition PDF Packet Complete Bankruptcy Petition (all forms and …" at bounding box center [513, 203] width 177 height 17
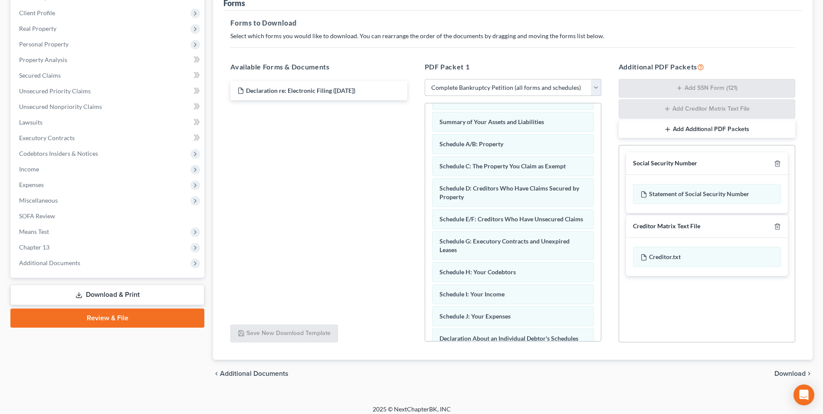
scroll to position [31, 0]
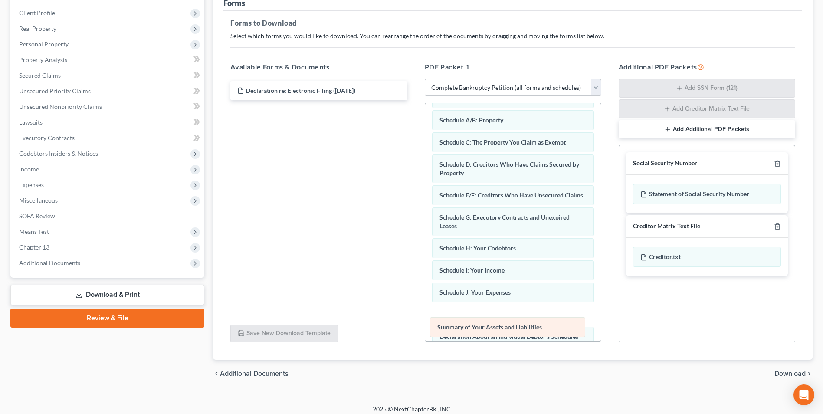
drag, startPoint x: 526, startPoint y: 127, endPoint x: 524, endPoint y: 334, distance: 206.9
click at [524, 334] on div "Summary of Your Assets and Liabilities Voluntary Petition for Individuals Filin…" at bounding box center [513, 309] width 176 height 475
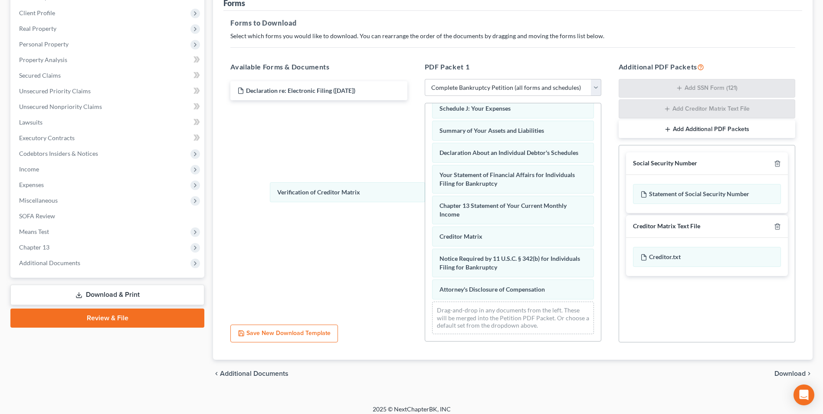
scroll to position [223, 0]
drag, startPoint x: 495, startPoint y: 236, endPoint x: 335, endPoint y: 191, distance: 166.6
click at [425, 191] on div "Verification of Creditor Matrix Voluntary Petition for Individuals Filing for B…" at bounding box center [513, 115] width 176 height 452
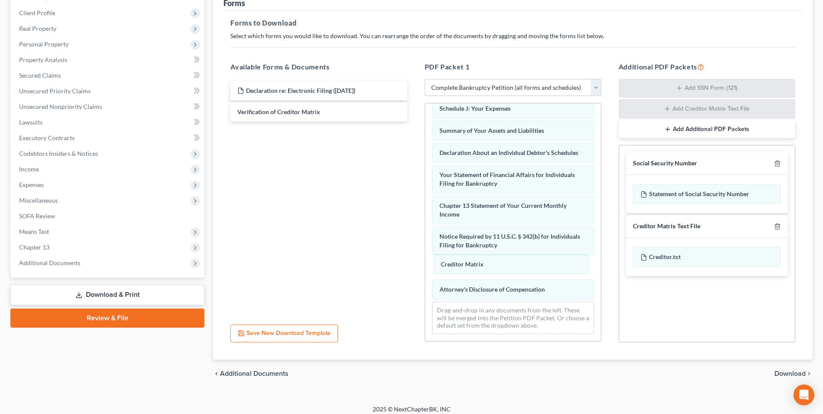
drag, startPoint x: 448, startPoint y: 238, endPoint x: 449, endPoint y: 275, distance: 37.3
click at [449, 274] on div "Creditor Matrix Voluntary Petition for Individuals Filing for Bankruptcy Schedu…" at bounding box center [513, 115] width 176 height 452
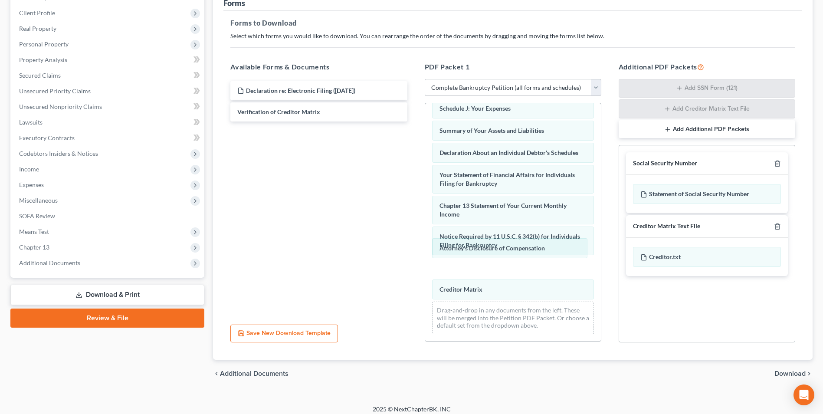
drag, startPoint x: 449, startPoint y: 291, endPoint x: 449, endPoint y: 233, distance: 58.6
click at [449, 235] on div "Attorney's Disclosure of Compensation Voluntary Petition for Individuals Filing…" at bounding box center [513, 115] width 176 height 452
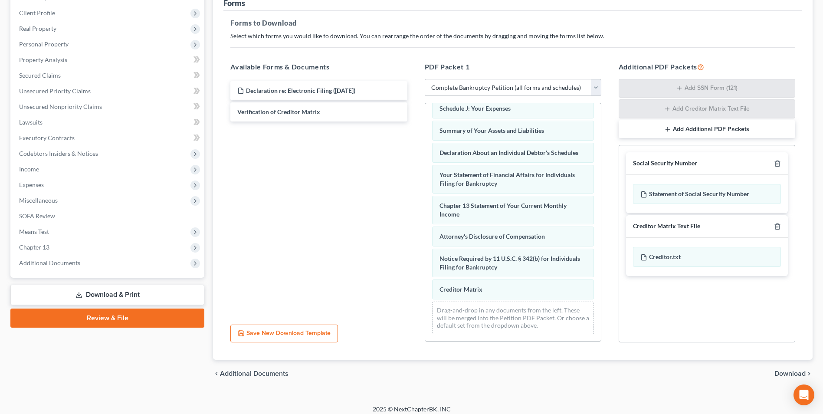
click at [784, 375] on span "Download" at bounding box center [789, 373] width 31 height 7
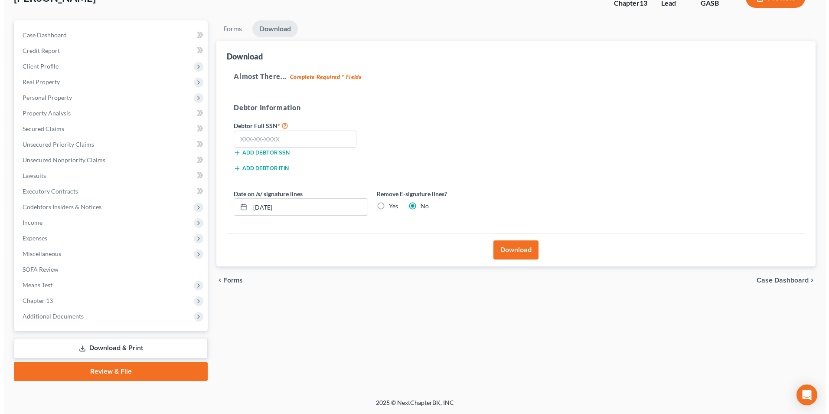
scroll to position [63, 0]
click at [246, 146] on input "text" at bounding box center [291, 139] width 123 height 17
type input "253-57-4969"
click at [511, 243] on button "Download" at bounding box center [512, 249] width 45 height 19
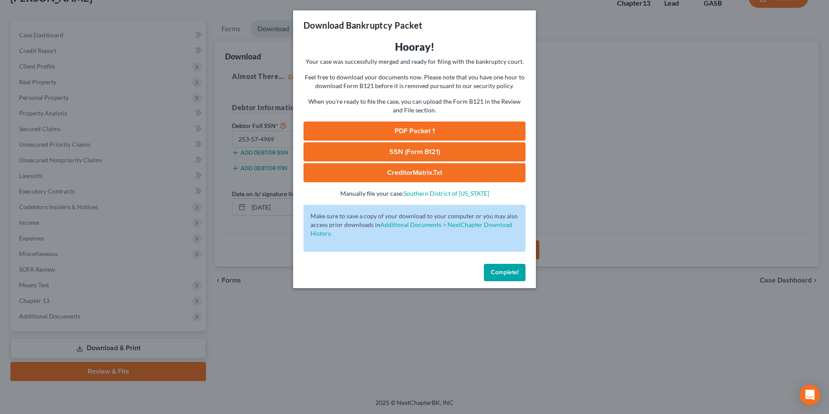
click at [385, 151] on link "SSN (Form B121)" at bounding box center [415, 151] width 222 height 19
click at [423, 127] on link "PDF Packet 1" at bounding box center [415, 130] width 222 height 19
click at [395, 174] on link "CreditorMatrix.txt" at bounding box center [415, 172] width 222 height 19
